Goal: Find specific page/section: Find specific page/section

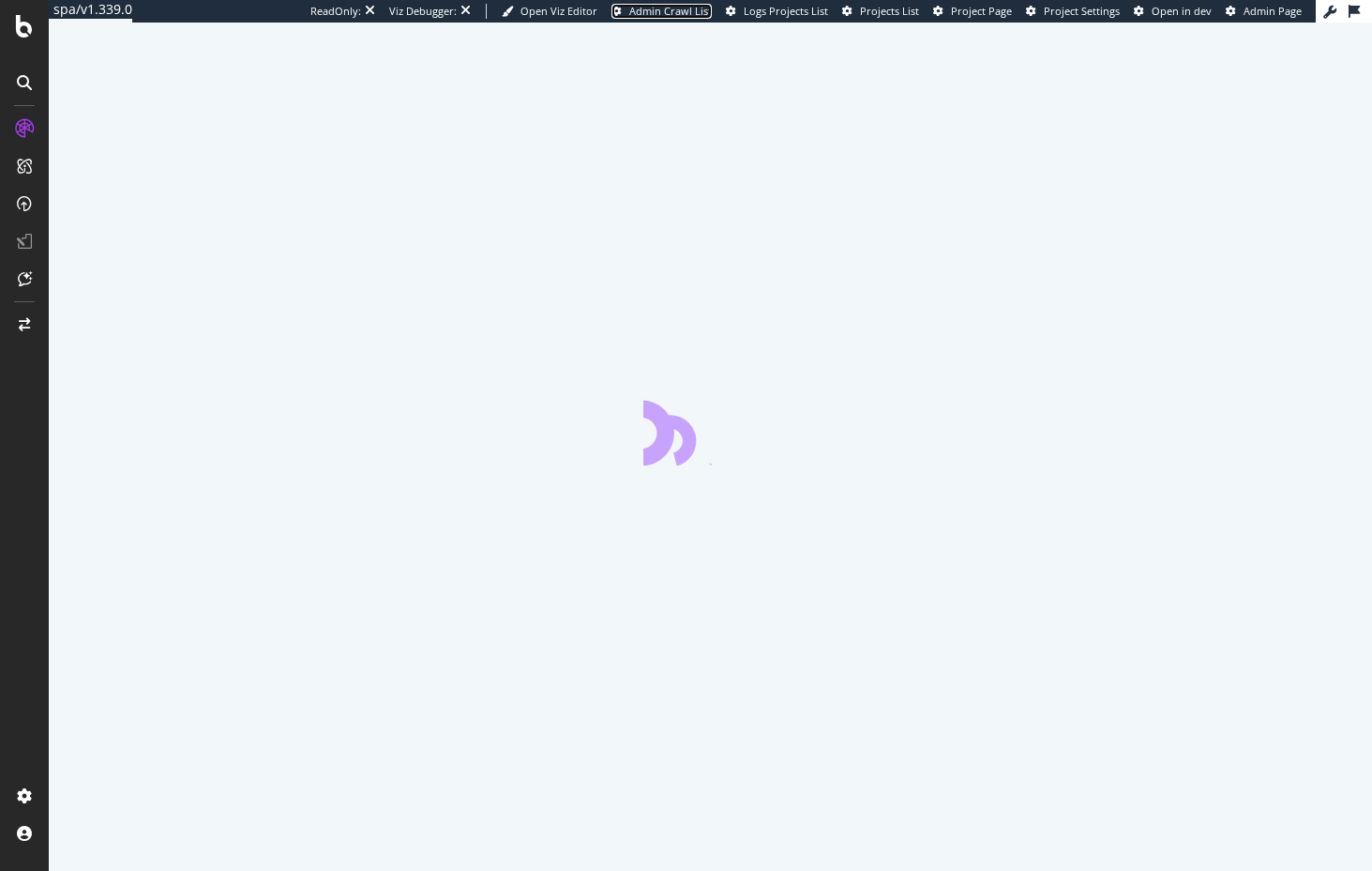
click at [681, 12] on span "Admin Crawl List" at bounding box center [670, 11] width 82 height 14
